Goal: Task Accomplishment & Management: Manage account settings

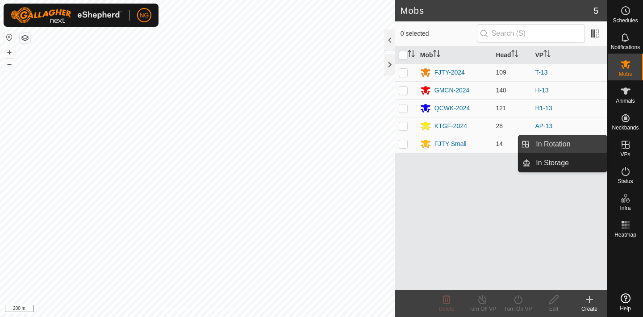
click at [583, 141] on link "In Rotation" at bounding box center [568, 144] width 76 height 18
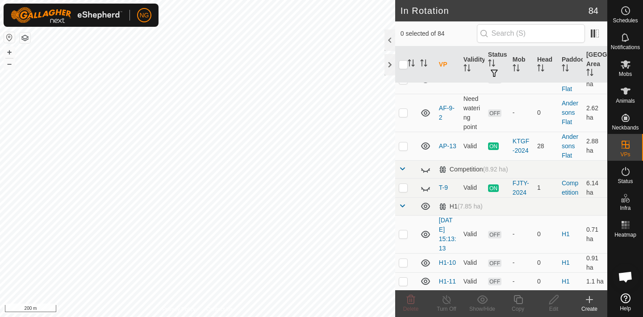
scroll to position [578, 0]
click at [403, 144] on p-checkbox at bounding box center [403, 144] width 9 height 7
checkbox input "true"
click at [519, 298] on icon at bounding box center [517, 299] width 11 height 11
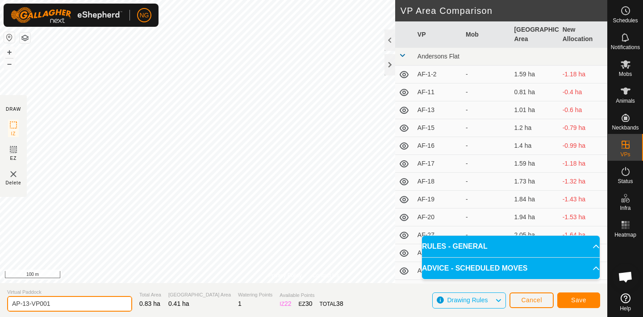
click at [59, 303] on input "AP-13-VP001" at bounding box center [69, 304] width 125 height 16
type input "AP-13-2"
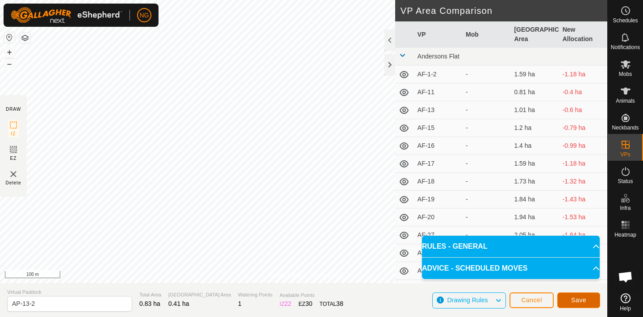
click at [570, 298] on button "Save" at bounding box center [578, 300] width 43 height 16
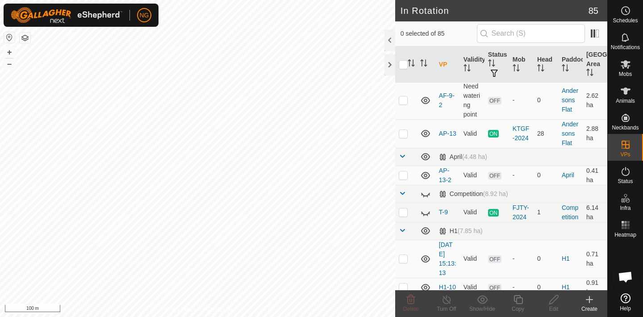
scroll to position [590, 0]
click at [403, 174] on p-checkbox at bounding box center [403, 174] width 9 height 7
click at [403, 172] on p-checkbox at bounding box center [403, 174] width 9 height 7
checkbox input "false"
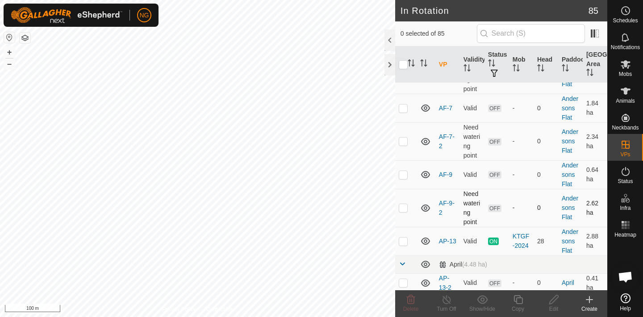
scroll to position [476, 0]
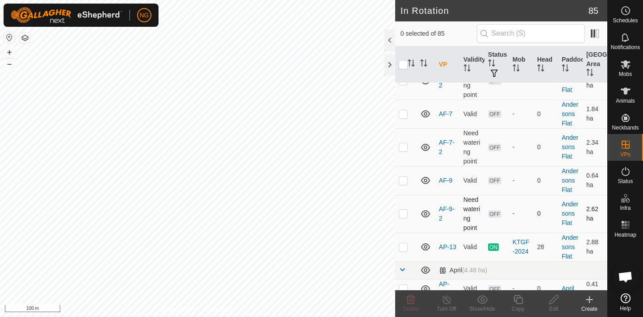
click at [405, 215] on p-checkbox at bounding box center [403, 213] width 9 height 7
checkbox input "true"
click at [404, 179] on p-checkbox at bounding box center [403, 180] width 9 height 7
checkbox input "true"
click at [403, 145] on p-checkbox at bounding box center [403, 146] width 9 height 7
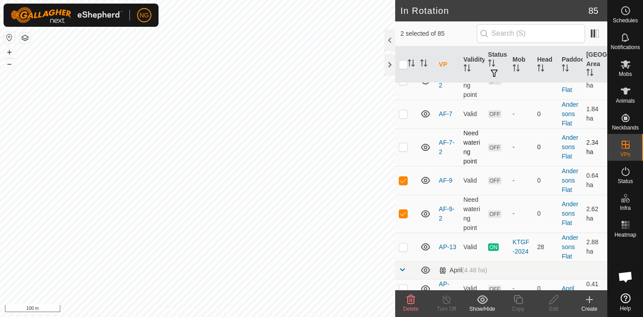
checkbox input "true"
click at [401, 114] on p-checkbox at bounding box center [403, 113] width 9 height 7
checkbox input "true"
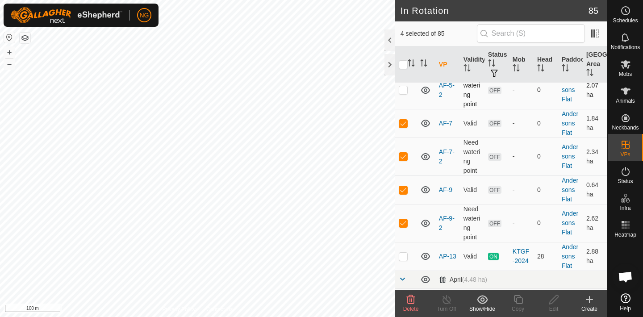
scroll to position [309, 0]
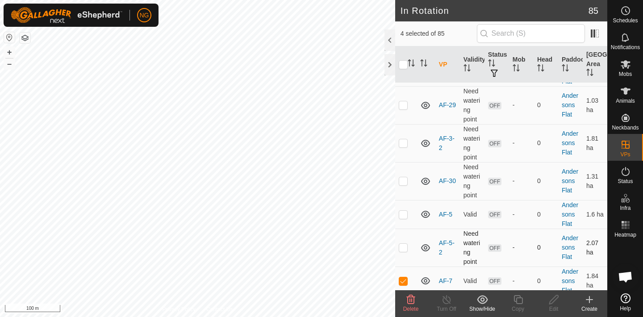
click at [403, 248] on p-checkbox at bounding box center [403, 247] width 9 height 7
checkbox input "true"
click at [403, 214] on p-checkbox at bounding box center [403, 214] width 9 height 7
checkbox input "true"
click at [403, 180] on p-checkbox at bounding box center [403, 180] width 9 height 7
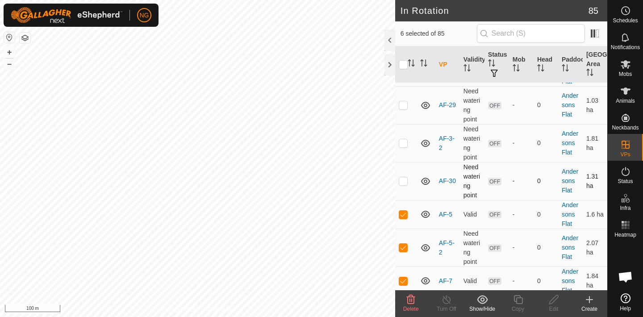
checkbox input "true"
click at [403, 142] on p-checkbox at bounding box center [403, 142] width 9 height 7
checkbox input "true"
click at [404, 108] on p-checkbox at bounding box center [403, 104] width 9 height 7
checkbox input "true"
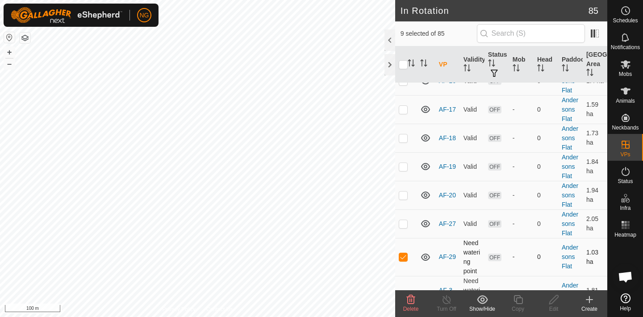
scroll to position [158, 0]
click at [405, 225] on p-checkbox at bounding box center [403, 223] width 9 height 7
checkbox input "true"
click at [403, 195] on p-checkbox at bounding box center [403, 194] width 9 height 7
checkbox input "true"
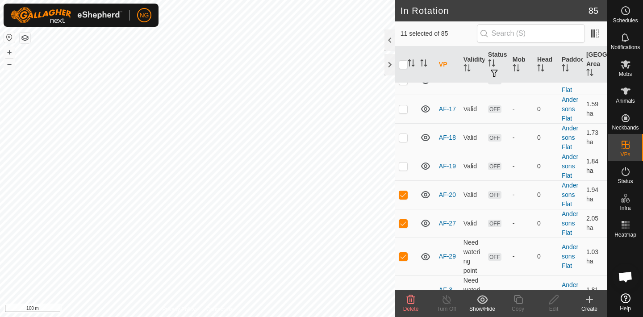
click at [403, 162] on p-checkbox at bounding box center [403, 165] width 9 height 7
checkbox input "true"
click at [403, 135] on p-checkbox at bounding box center [403, 137] width 9 height 7
checkbox input "true"
click at [403, 108] on p-checkbox at bounding box center [403, 108] width 9 height 7
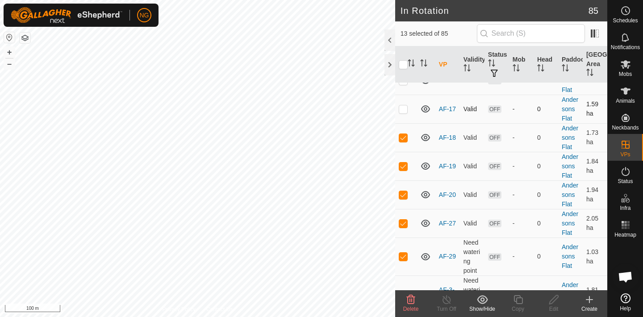
checkbox input "true"
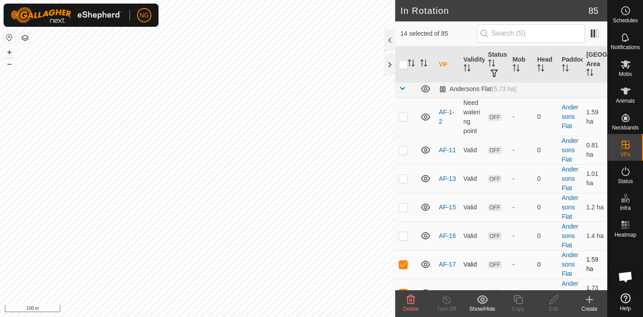
scroll to position [0, 0]
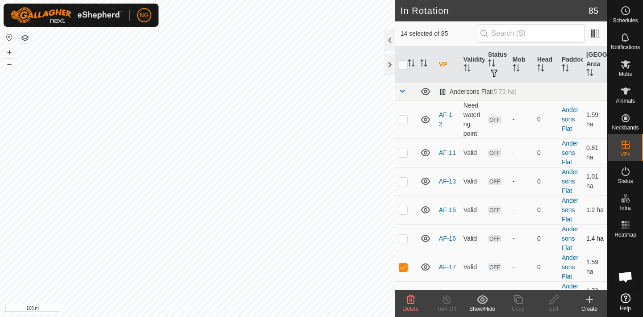
click at [404, 239] on p-checkbox at bounding box center [403, 238] width 9 height 7
checkbox input "true"
click at [404, 207] on p-checkbox at bounding box center [403, 209] width 9 height 7
checkbox input "true"
click at [402, 181] on p-checkbox at bounding box center [403, 181] width 9 height 7
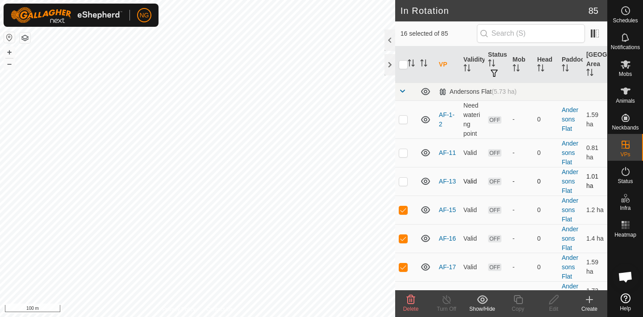
checkbox input "true"
click at [400, 152] on p-checkbox at bounding box center [403, 152] width 9 height 7
checkbox input "true"
click at [403, 119] on p-checkbox at bounding box center [403, 119] width 9 height 7
click at [483, 299] on icon at bounding box center [482, 299] width 11 height 8
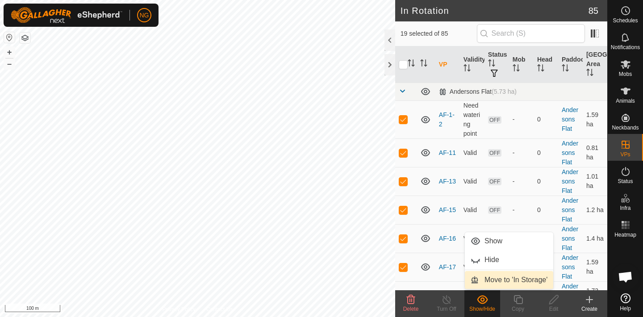
click at [483, 280] on link "Move to 'In Storage'" at bounding box center [509, 280] width 88 height 18
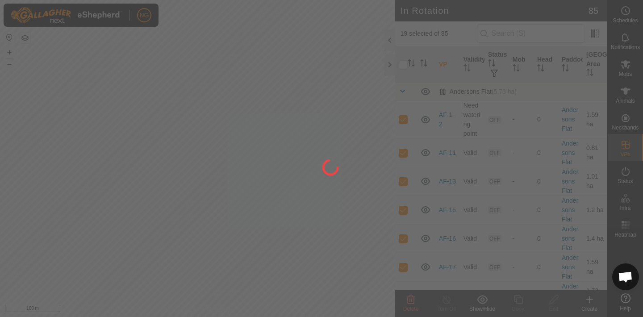
checkbox input "false"
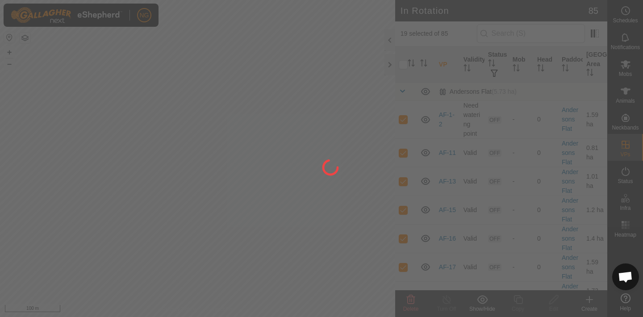
checkbox input "false"
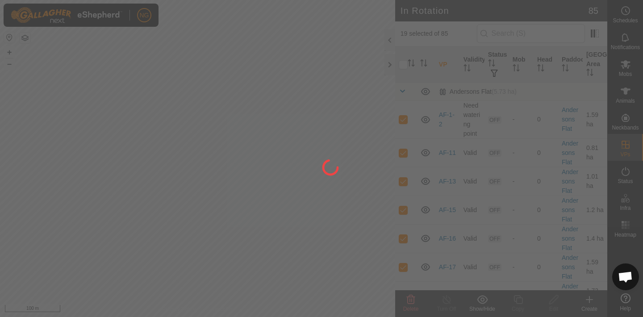
checkbox input "false"
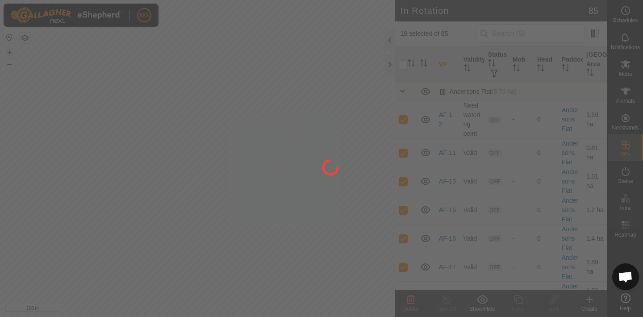
checkbox input "false"
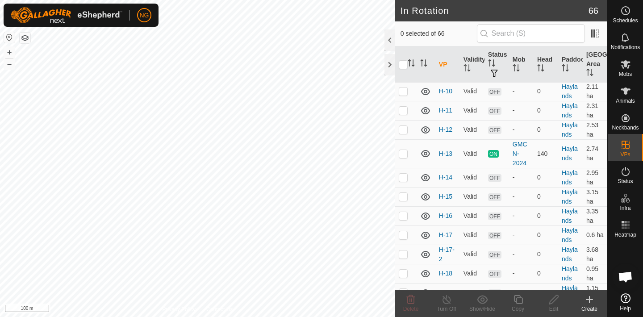
scroll to position [456, 0]
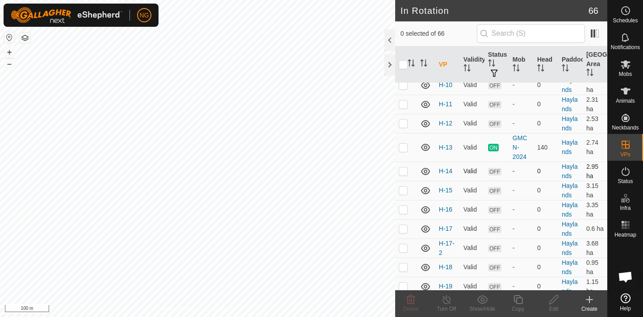
click at [403, 170] on p-checkbox at bounding box center [403, 170] width 9 height 7
checkbox input "true"
click at [550, 300] on icon at bounding box center [553, 299] width 9 height 9
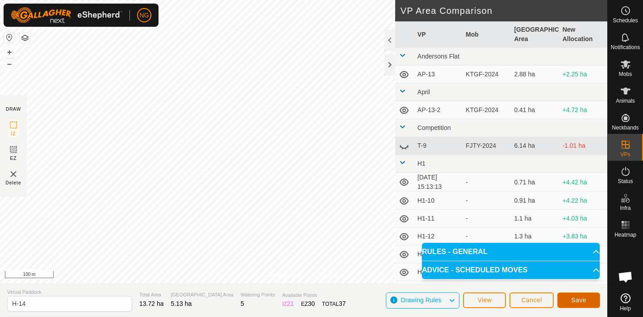
click at [568, 300] on button "Save" at bounding box center [578, 300] width 43 height 16
